Goal: Transaction & Acquisition: Purchase product/service

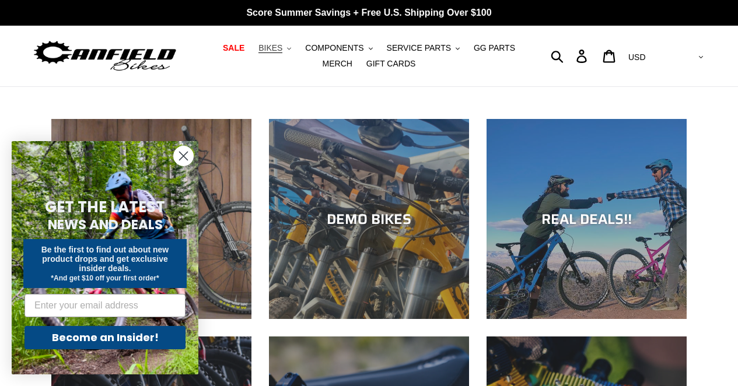
click at [280, 51] on span "BIKES" at bounding box center [270, 48] width 24 height 10
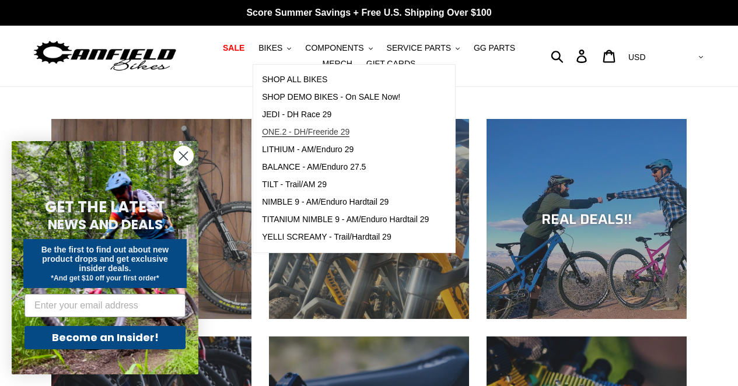
click at [312, 132] on span "ONE.2 - DH/Freeride 29" at bounding box center [306, 132] width 88 height 10
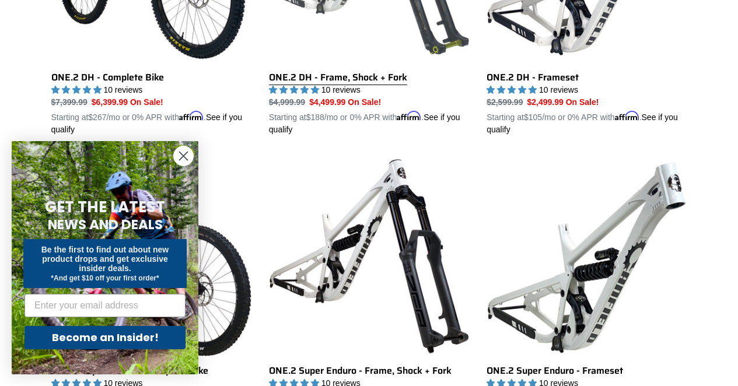
scroll to position [530, 0]
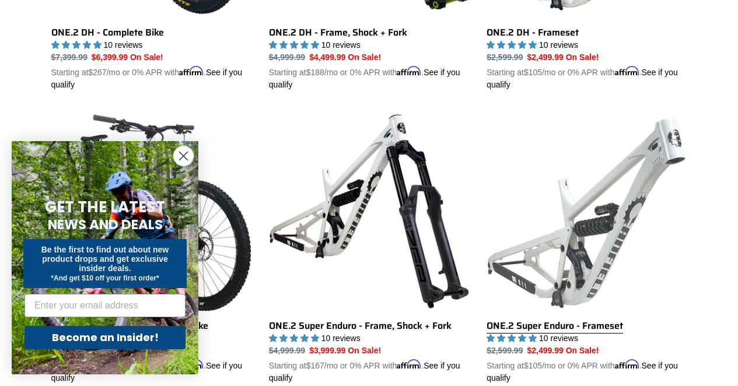
click at [620, 192] on link "ONE.2 Super Enduro - Frameset" at bounding box center [587, 247] width 200 height 273
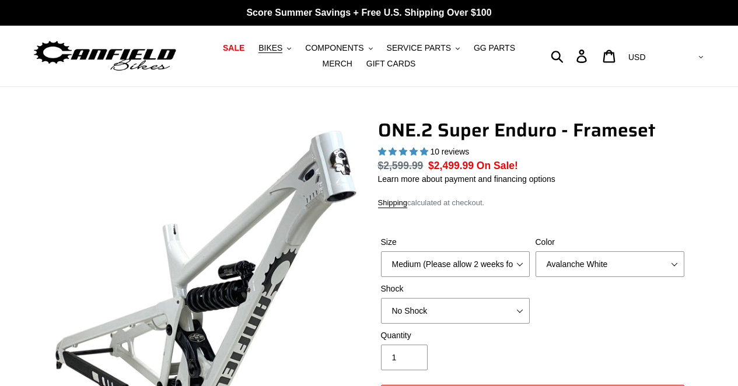
select select "highest-rating"
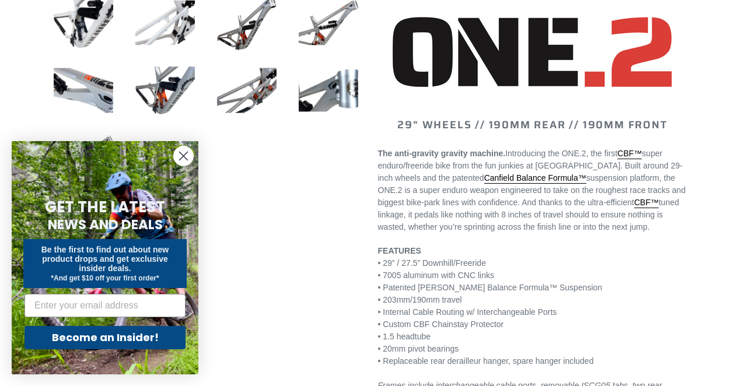
scroll to position [476, 0]
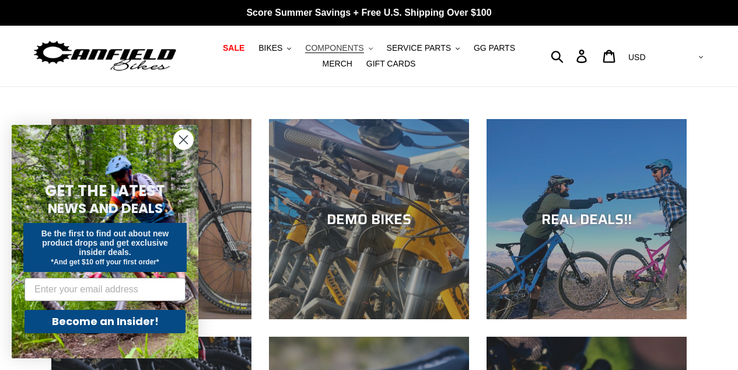
click at [356, 48] on span "COMPONENTS" at bounding box center [334, 48] width 58 height 10
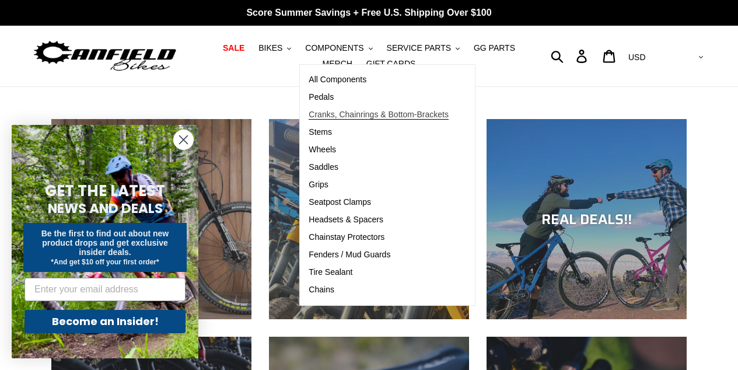
click at [340, 114] on span "Cranks, Chainrings & Bottom-Brackets" at bounding box center [379, 115] width 140 height 10
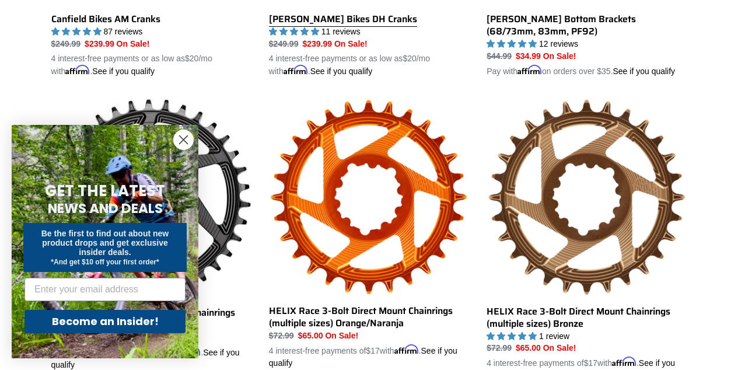
scroll to position [583, 0]
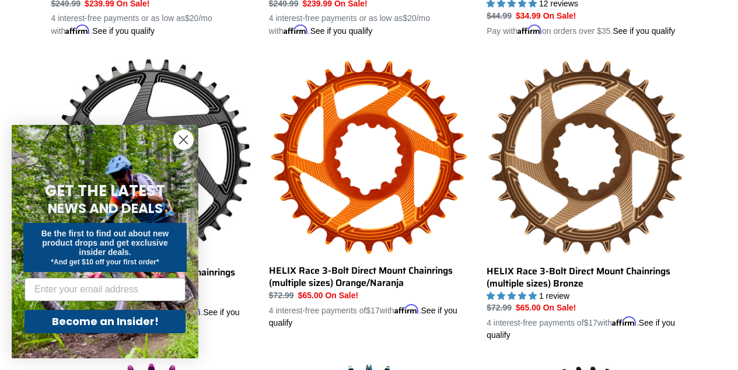
click at [188, 140] on circle "Close dialog" at bounding box center [183, 139] width 19 height 19
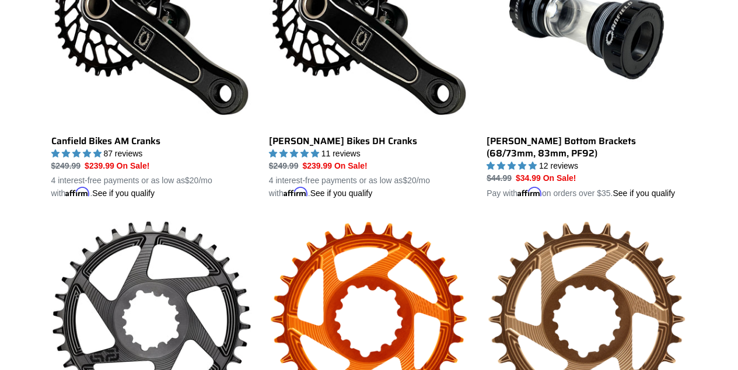
scroll to position [325, 0]
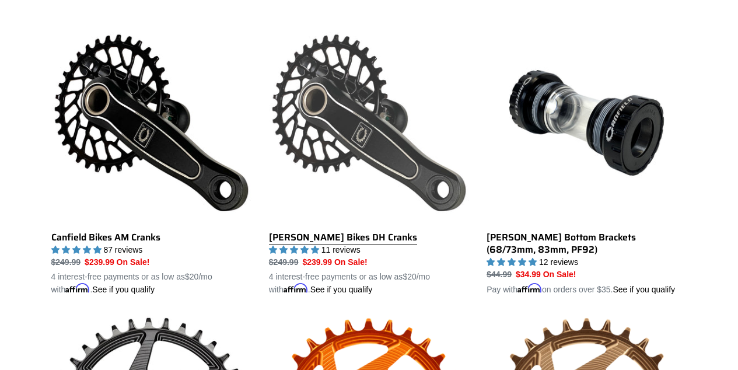
click at [296, 236] on link "[PERSON_NAME] Bikes DH Cranks" at bounding box center [369, 159] width 200 height 273
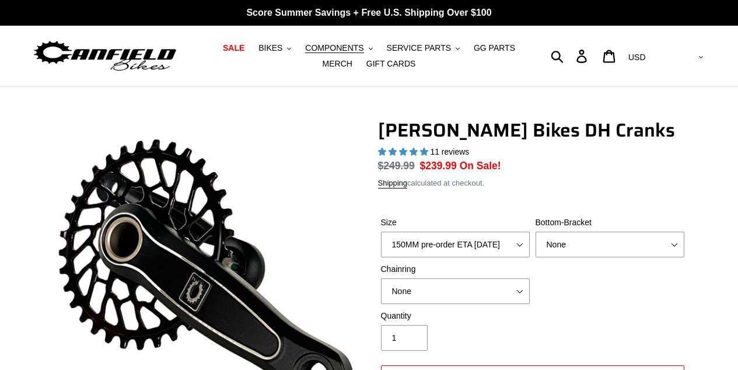
select select "highest-rating"
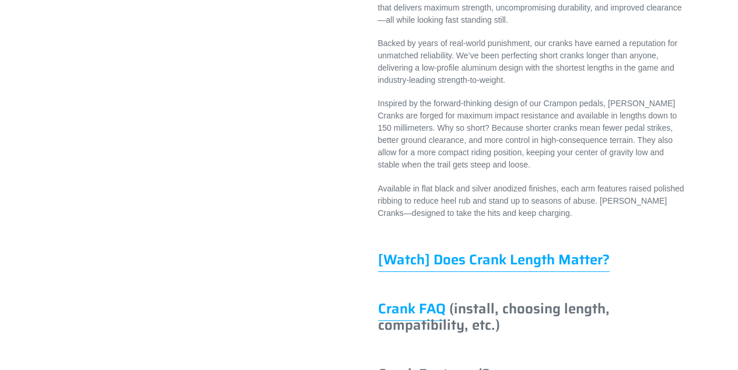
scroll to position [302, 0]
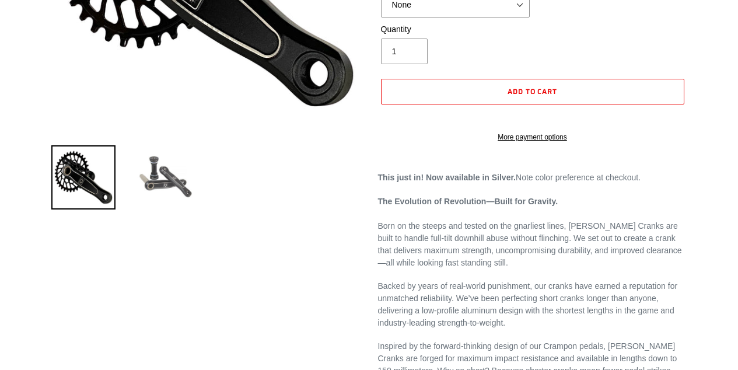
click at [160, 177] on img at bounding box center [165, 177] width 64 height 64
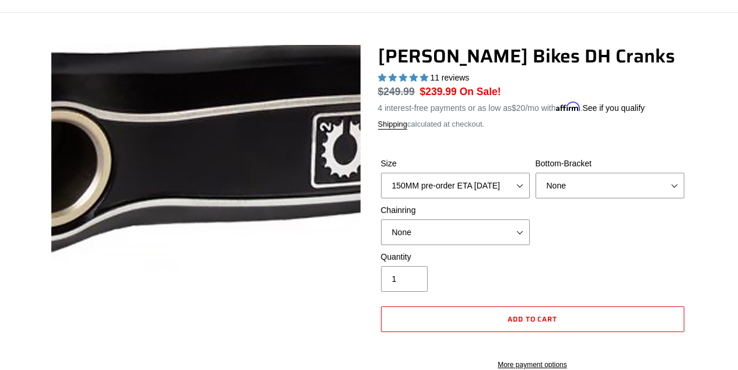
scroll to position [70, 0]
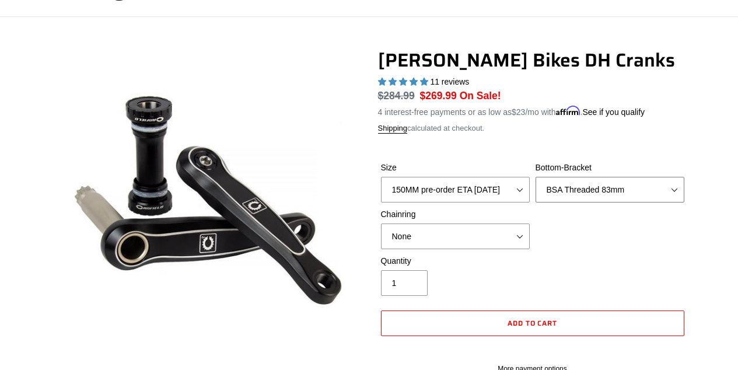
select select "None"
